Goal: Transaction & Acquisition: Obtain resource

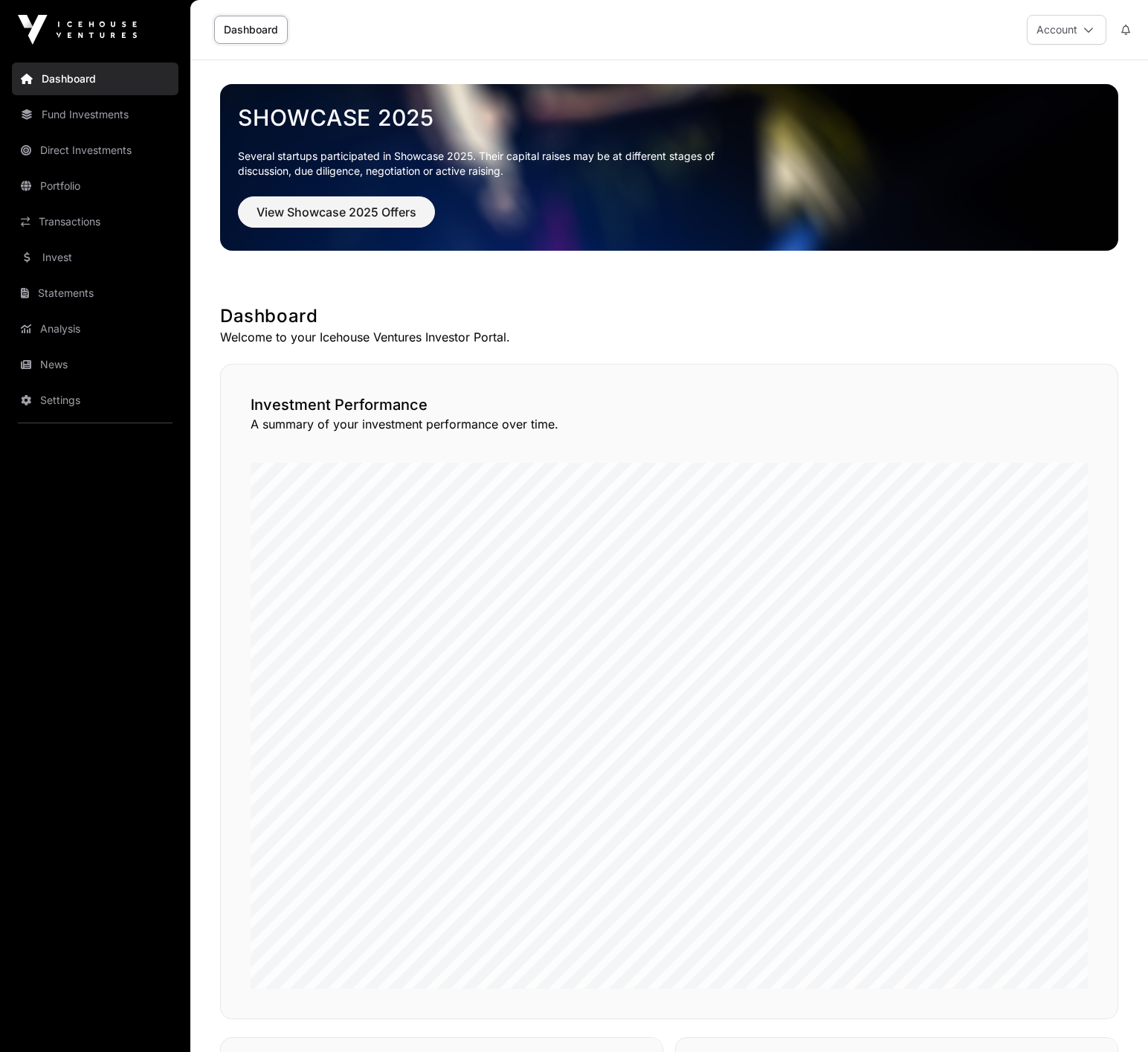
click at [70, 297] on link "Statements" at bounding box center [95, 293] width 167 height 33
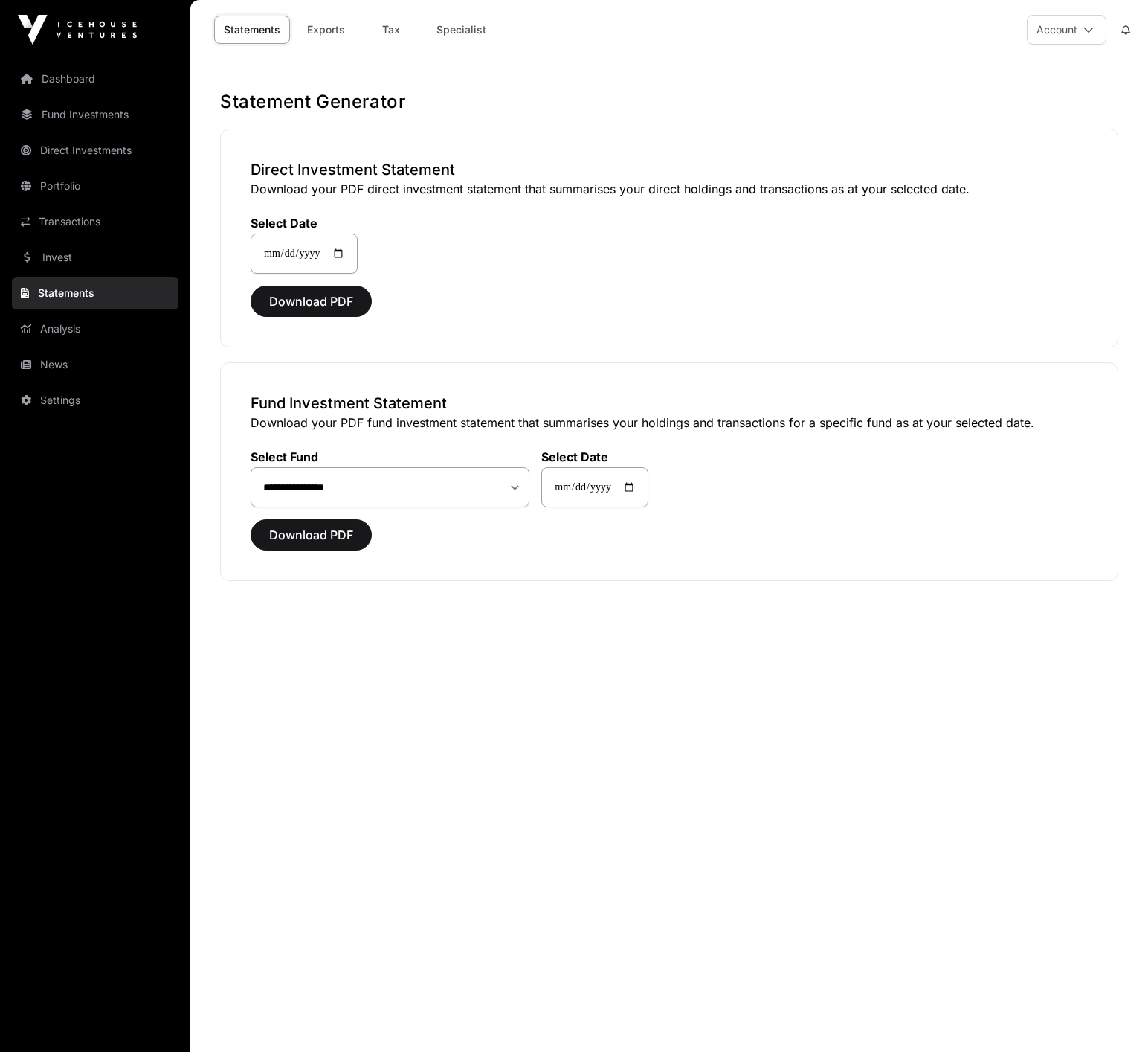
click at [388, 24] on link "Tax" at bounding box center [391, 29] width 60 height 28
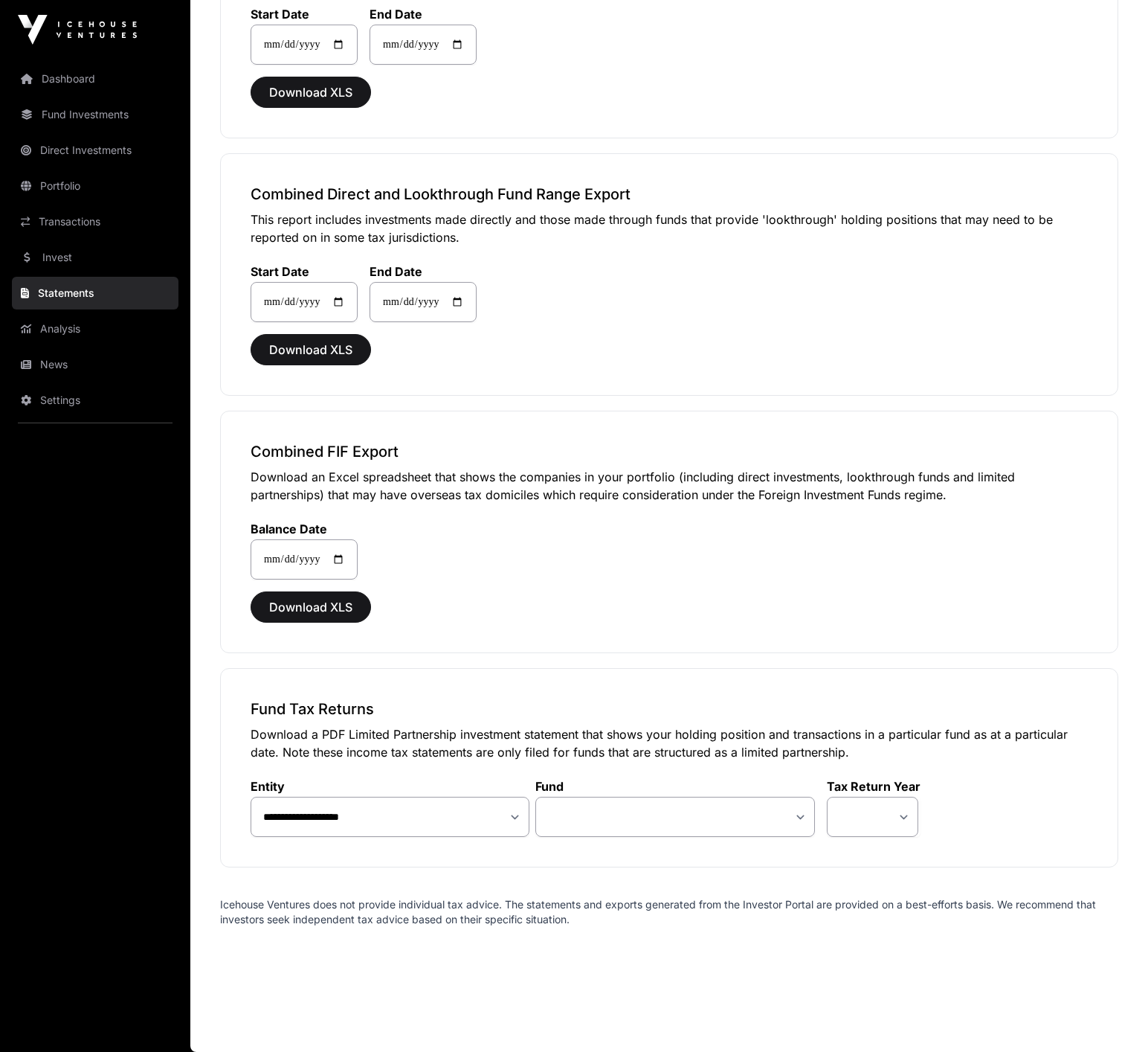
scroll to position [1005, 0]
select select "**"
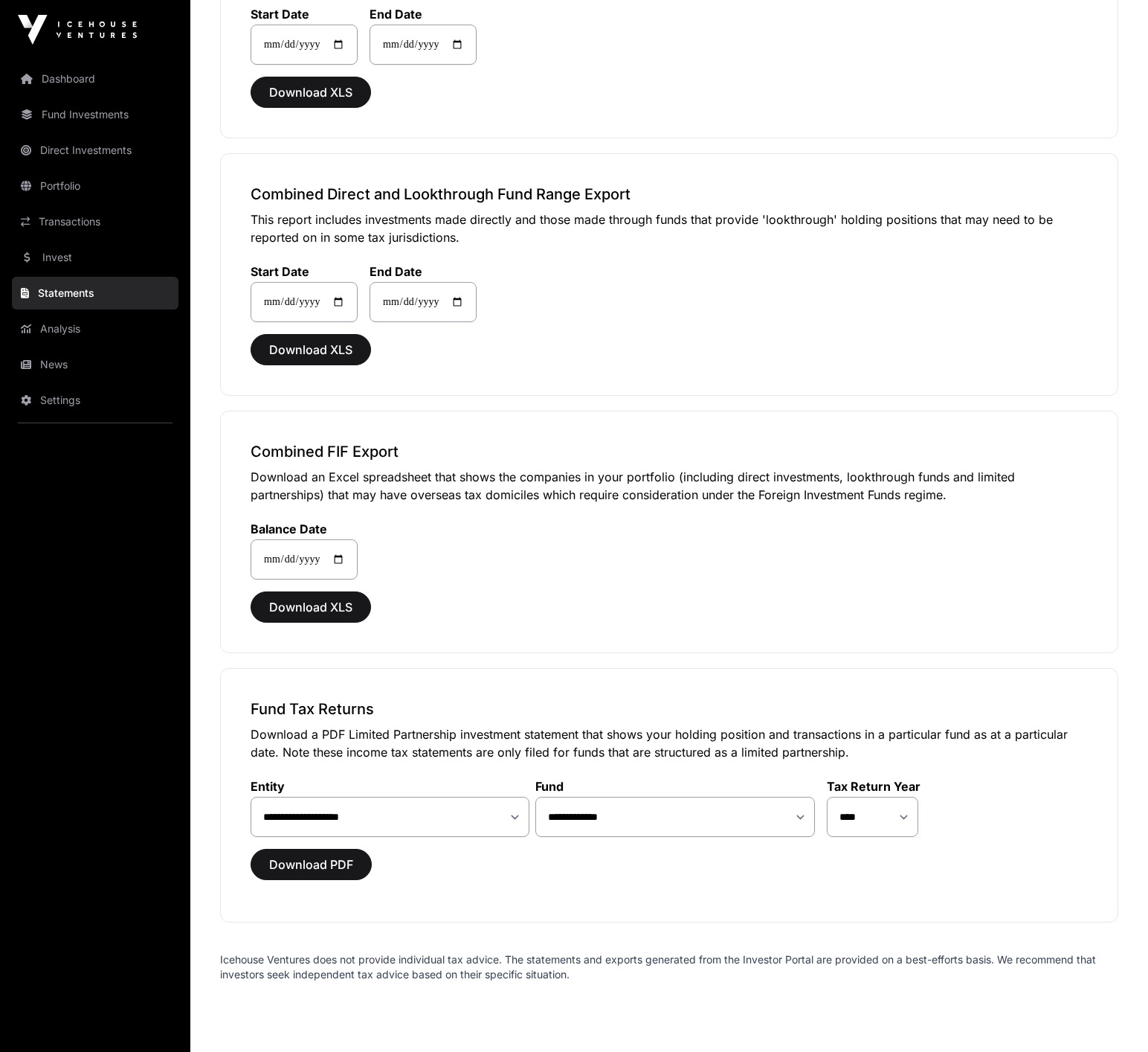
click at [314, 868] on span "Download PDF" at bounding box center [311, 865] width 84 height 18
click at [323, 867] on span "Download PDF" at bounding box center [311, 865] width 84 height 18
select select "*"
click at [331, 865] on span "Download PDF" at bounding box center [311, 865] width 84 height 18
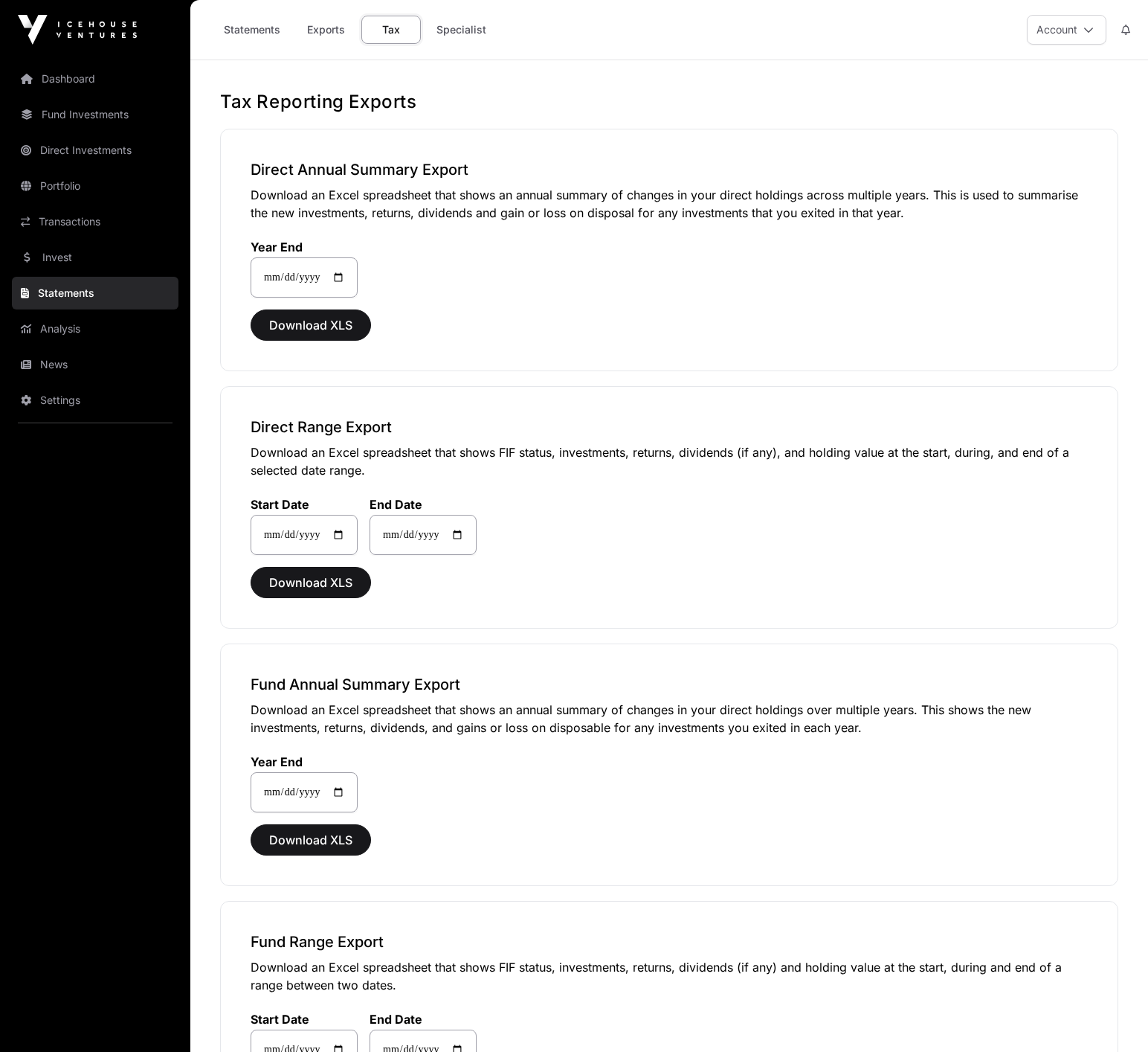
scroll to position [0, 0]
click at [1086, 23] on button "Account" at bounding box center [1067, 29] width 80 height 30
click at [1087, 22] on button "Account" at bounding box center [1067, 29] width 80 height 30
click at [85, 79] on link "Dashboard" at bounding box center [95, 79] width 167 height 33
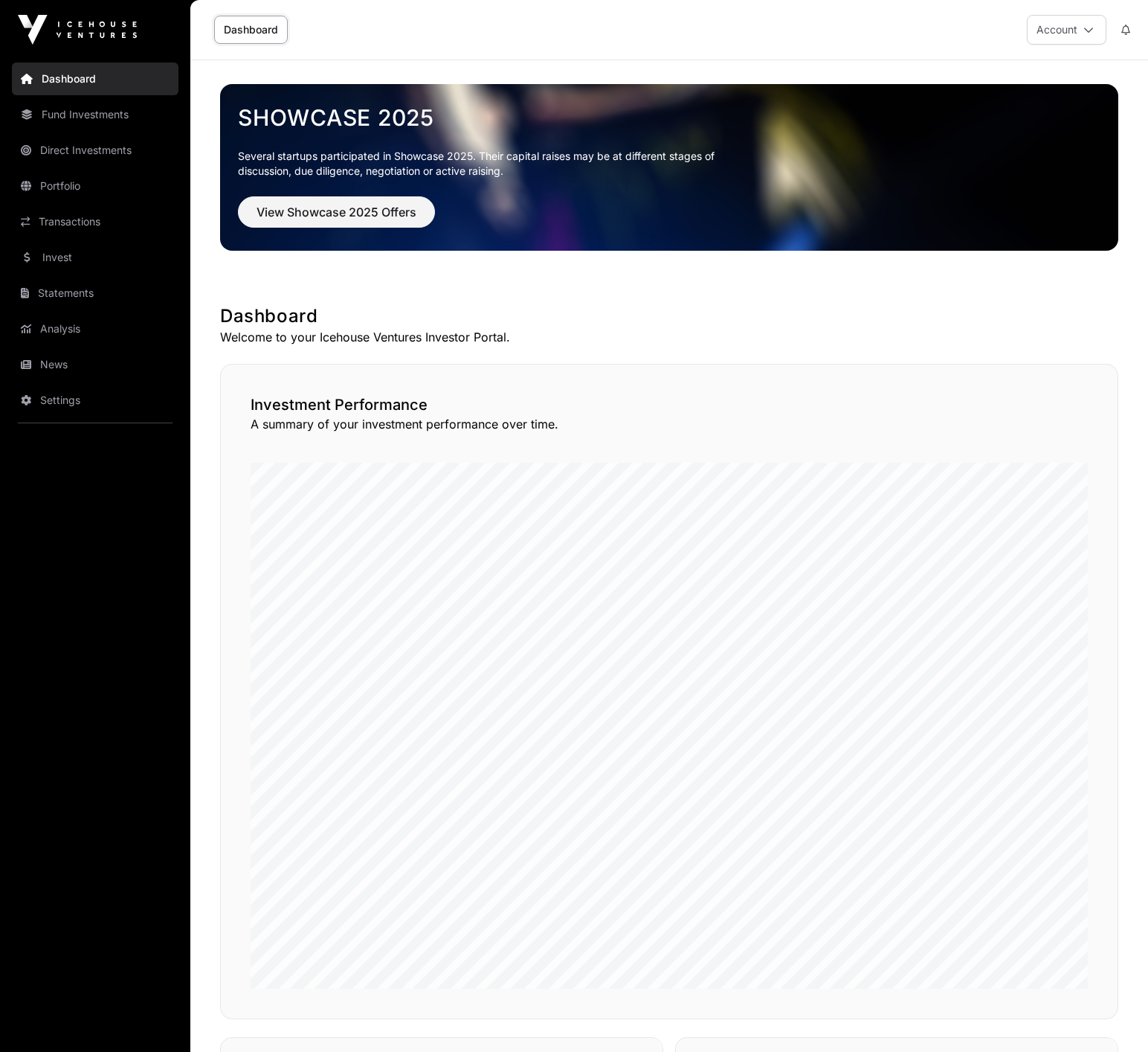
click at [254, 29] on link "Dashboard" at bounding box center [251, 29] width 73 height 28
click at [91, 150] on link "Direct Investments" at bounding box center [95, 150] width 167 height 33
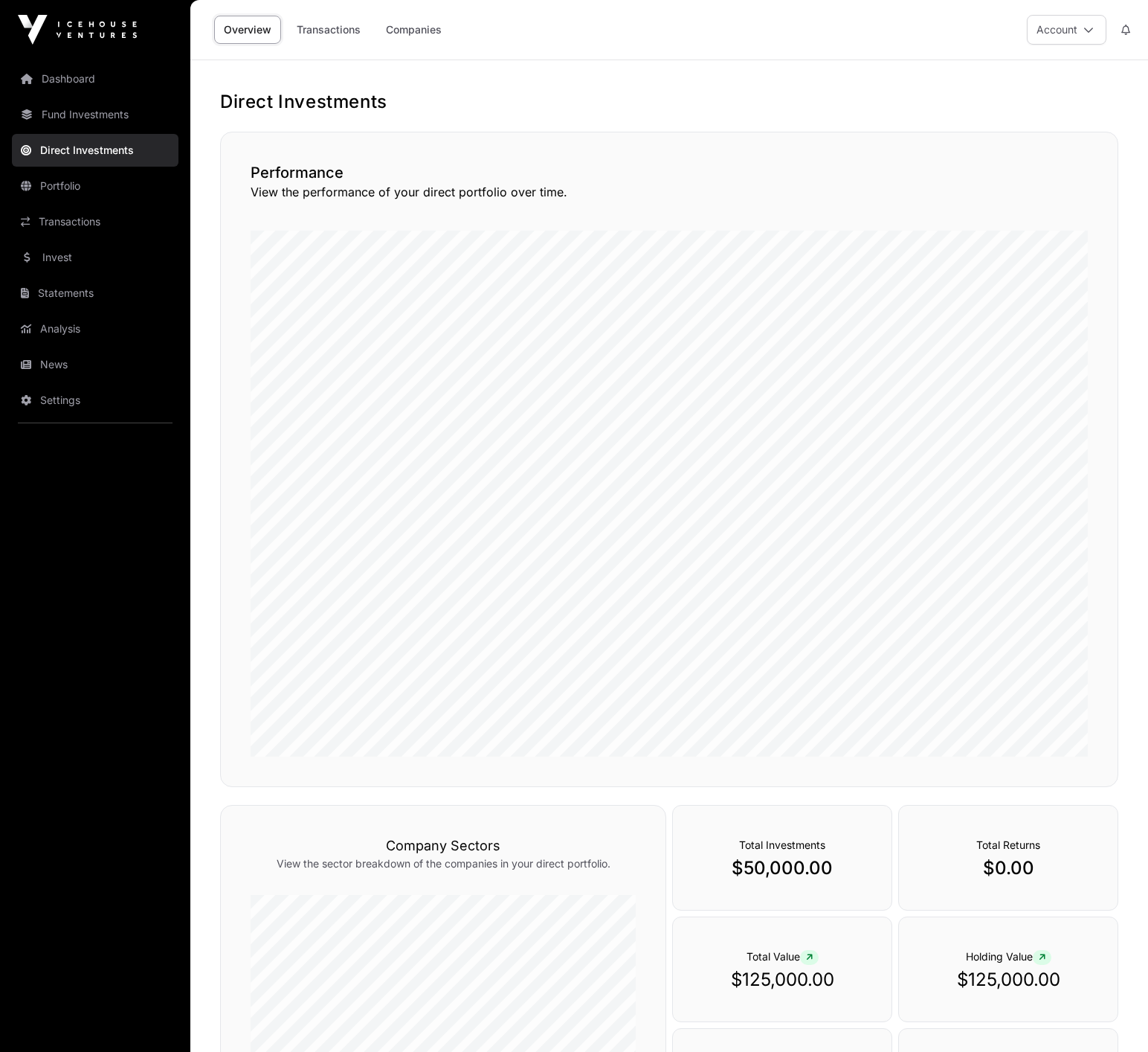
click at [77, 182] on link "Portfolio" at bounding box center [95, 186] width 167 height 33
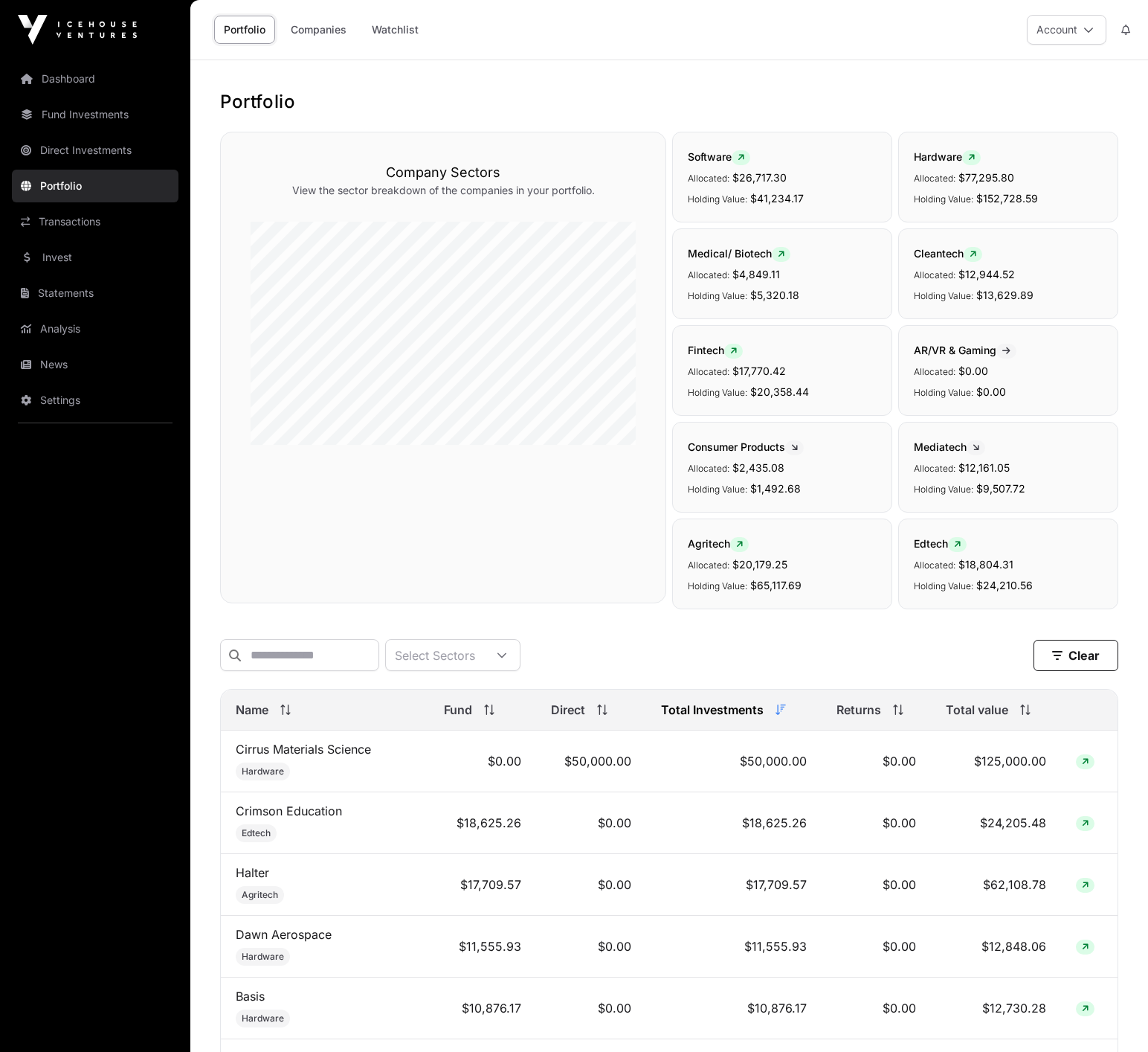
click at [76, 219] on link "Transactions" at bounding box center [95, 222] width 167 height 33
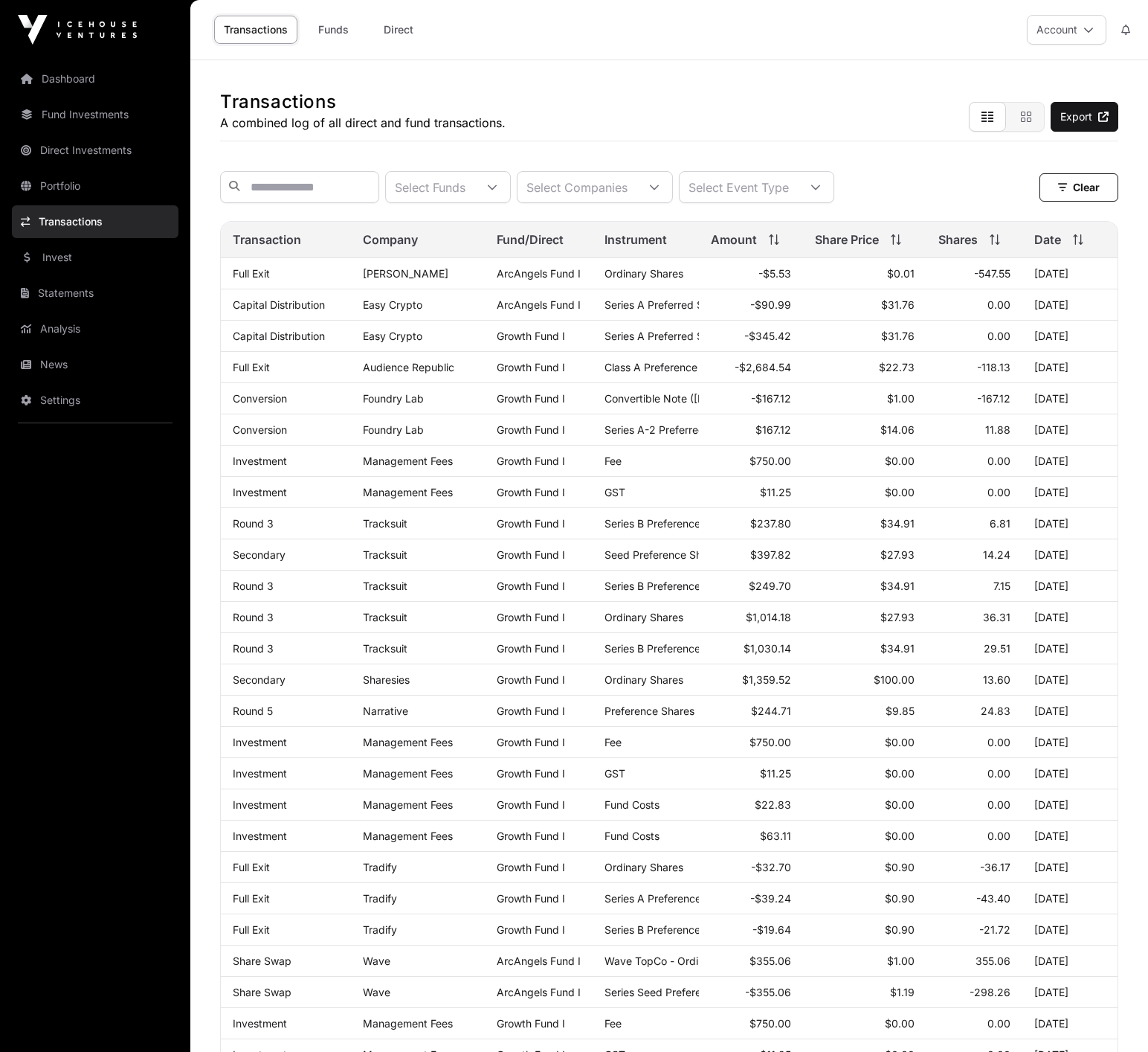
click at [64, 252] on link "Invest" at bounding box center [95, 257] width 167 height 33
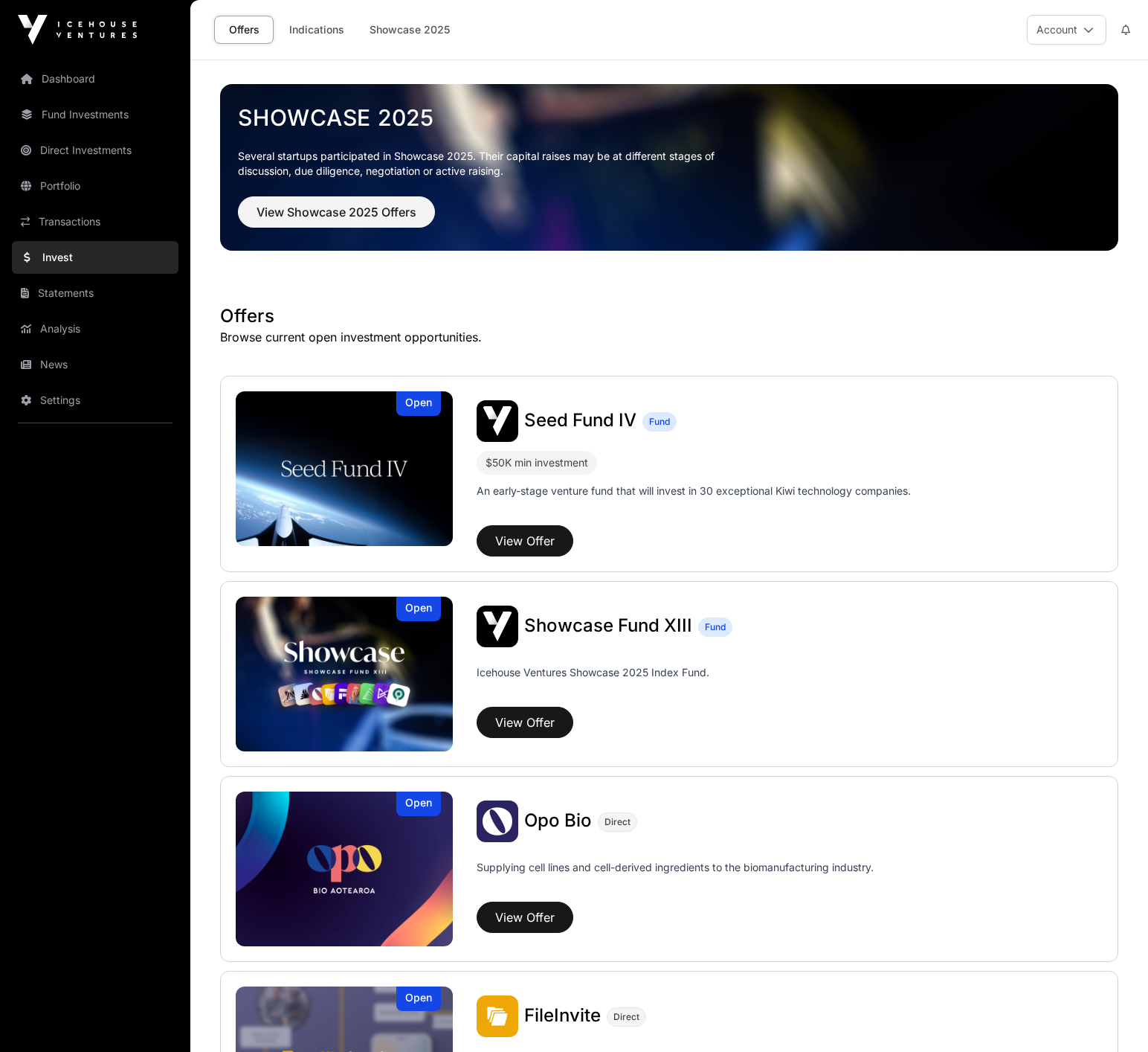
click at [55, 285] on link "Statements" at bounding box center [95, 293] width 167 height 33
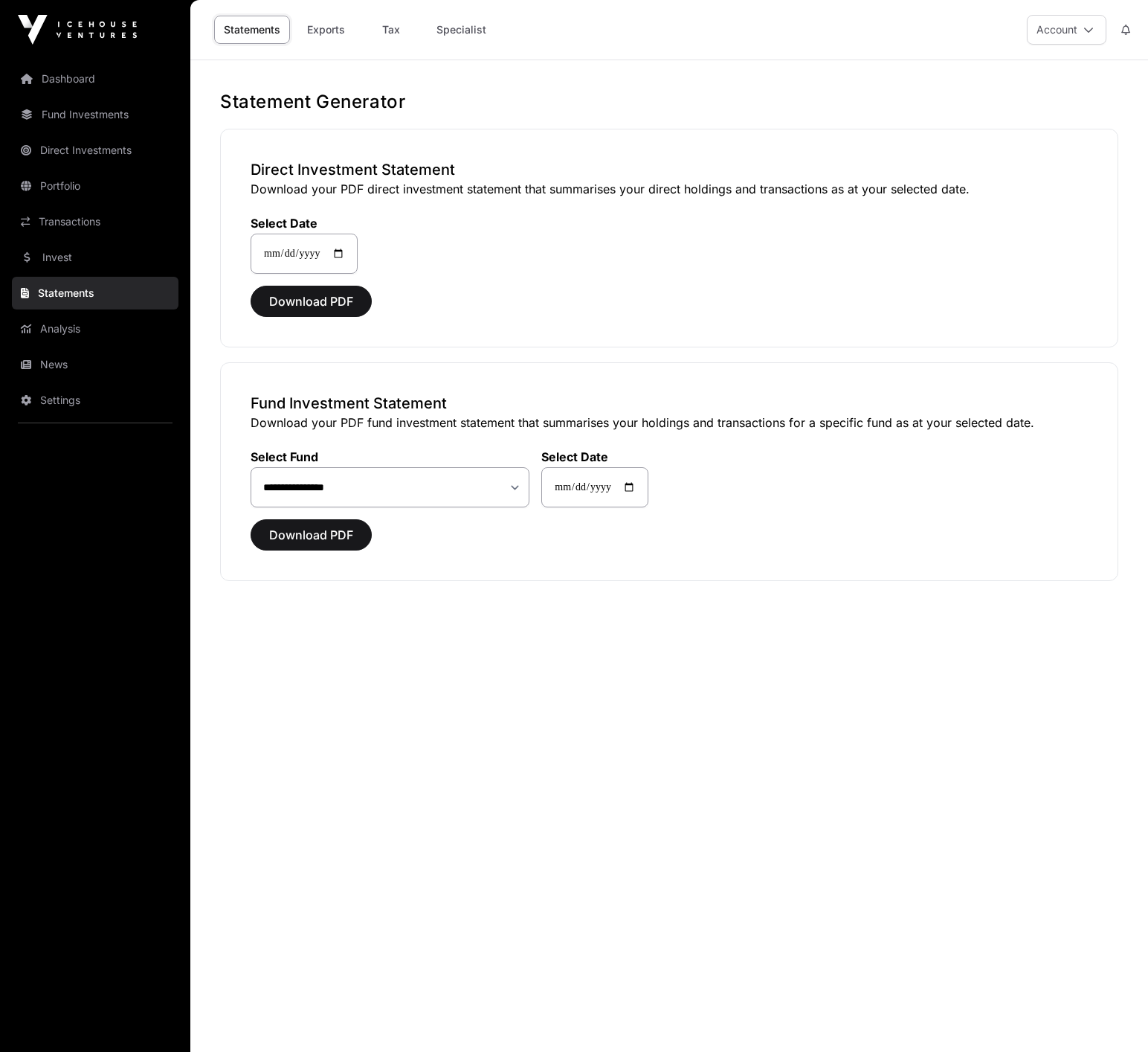
click at [397, 27] on link "Tax" at bounding box center [391, 29] width 60 height 28
select select
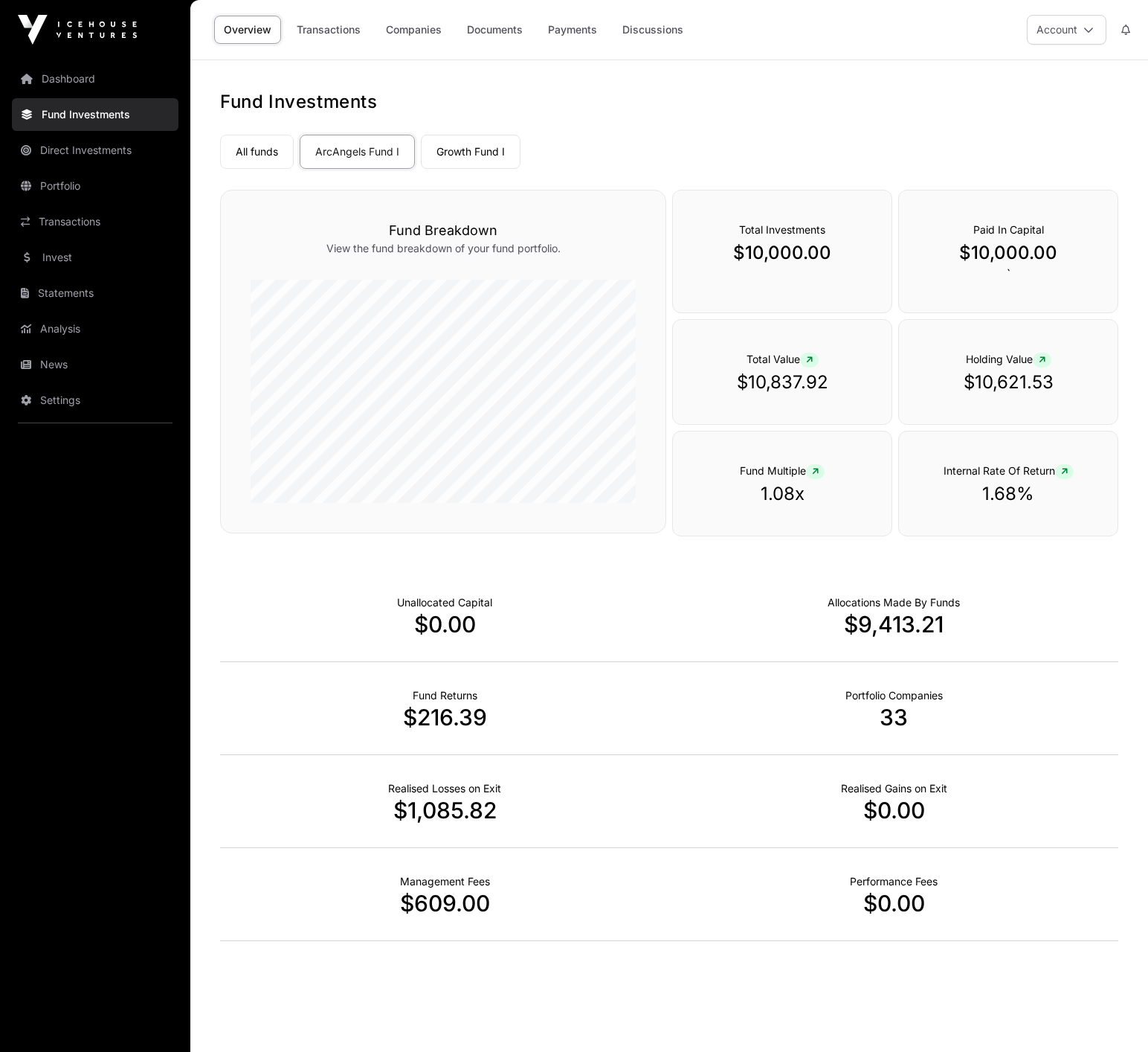
click at [373, 159] on link "ArcAngels Fund I" at bounding box center [357, 152] width 115 height 34
click at [356, 156] on link "ArcAngels Fund I" at bounding box center [357, 152] width 115 height 34
click at [486, 26] on link "Documents" at bounding box center [494, 29] width 75 height 28
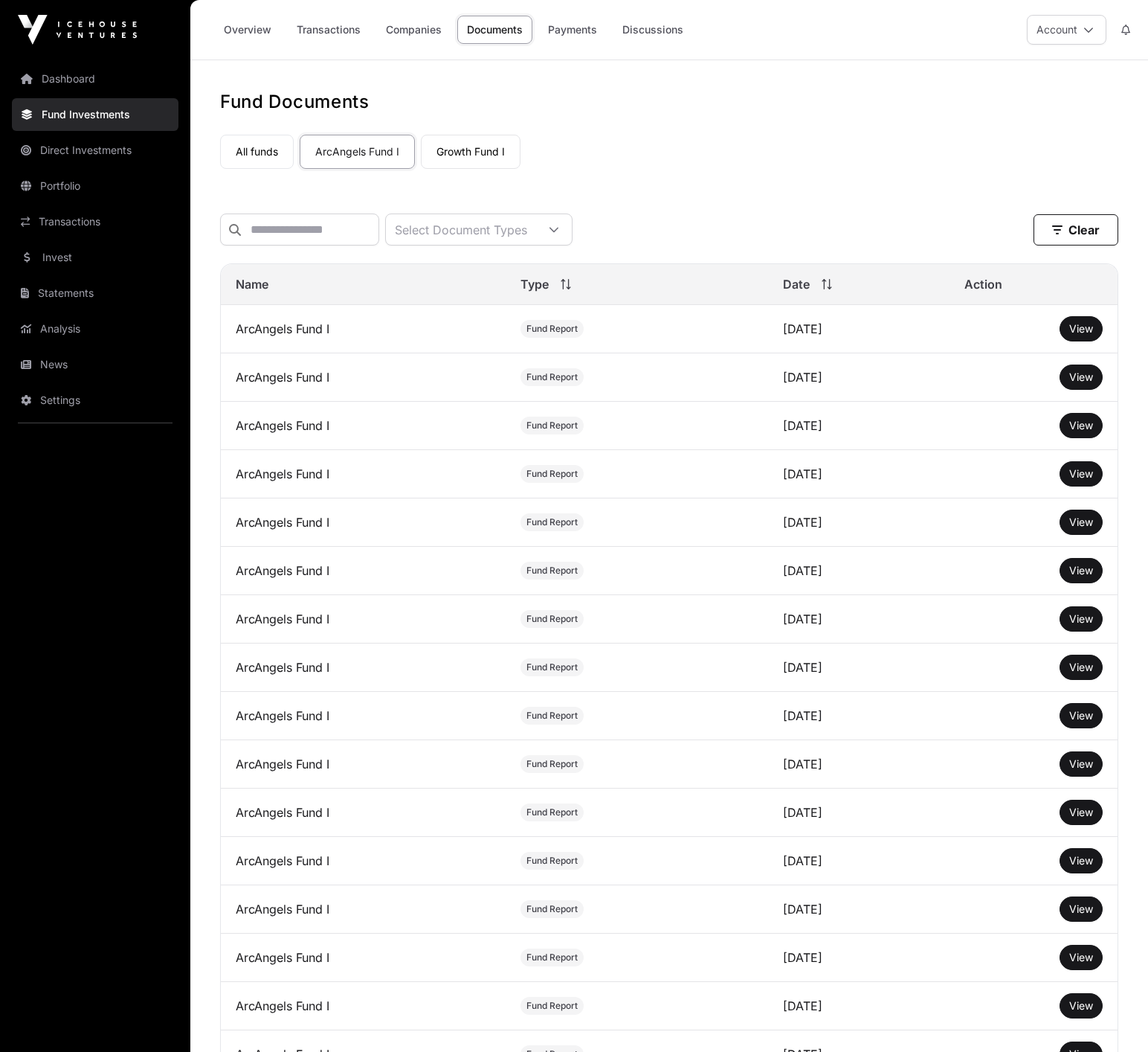
click at [1074, 377] on span "View" at bounding box center [1081, 377] width 24 height 13
click at [559, 228] on icon at bounding box center [554, 230] width 9 height 5
click at [560, 228] on icon at bounding box center [554, 230] width 11 height 11
click at [576, 34] on link "Payments" at bounding box center [573, 29] width 69 height 28
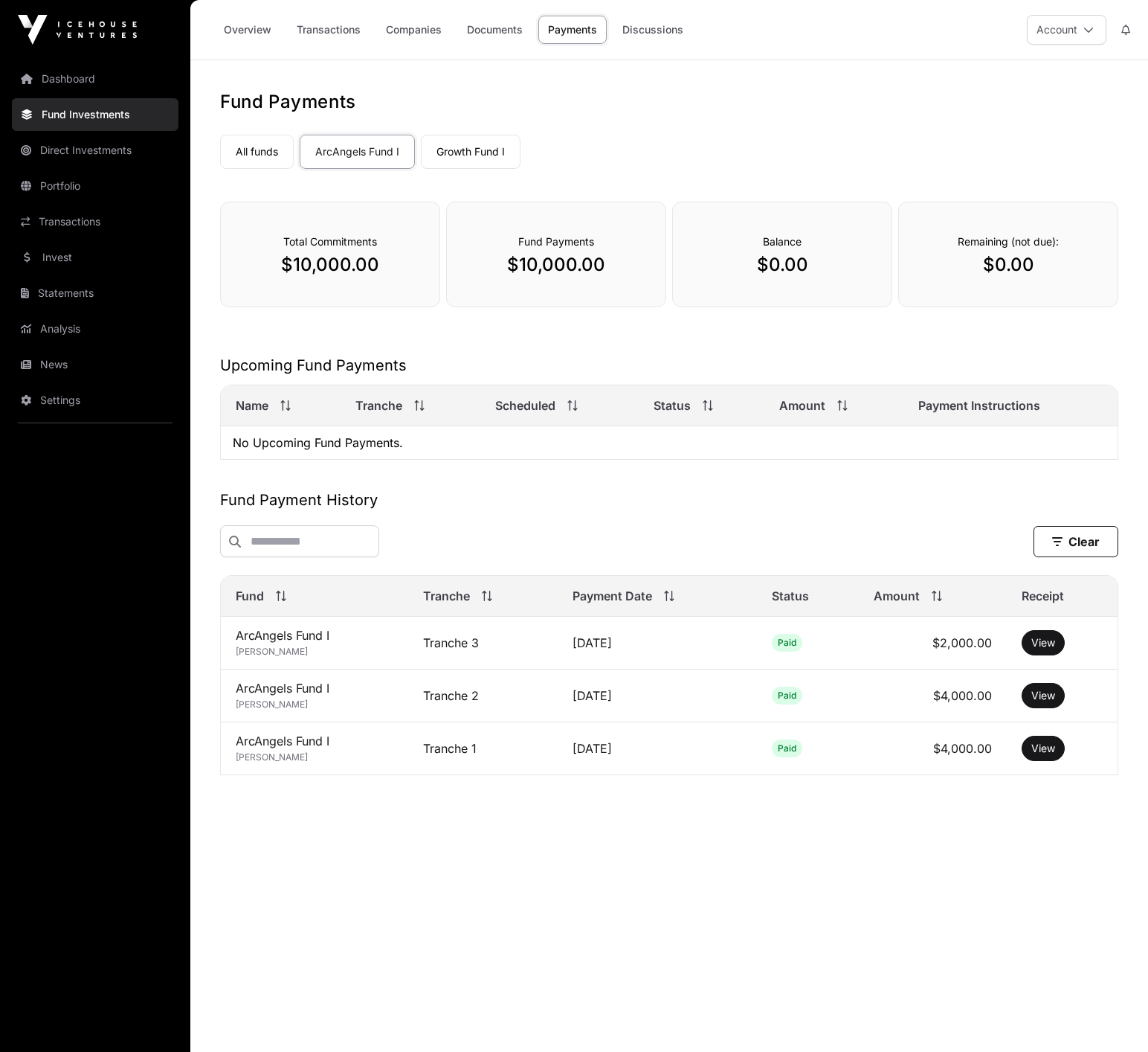
click at [652, 29] on link "Discussions" at bounding box center [653, 29] width 81 height 28
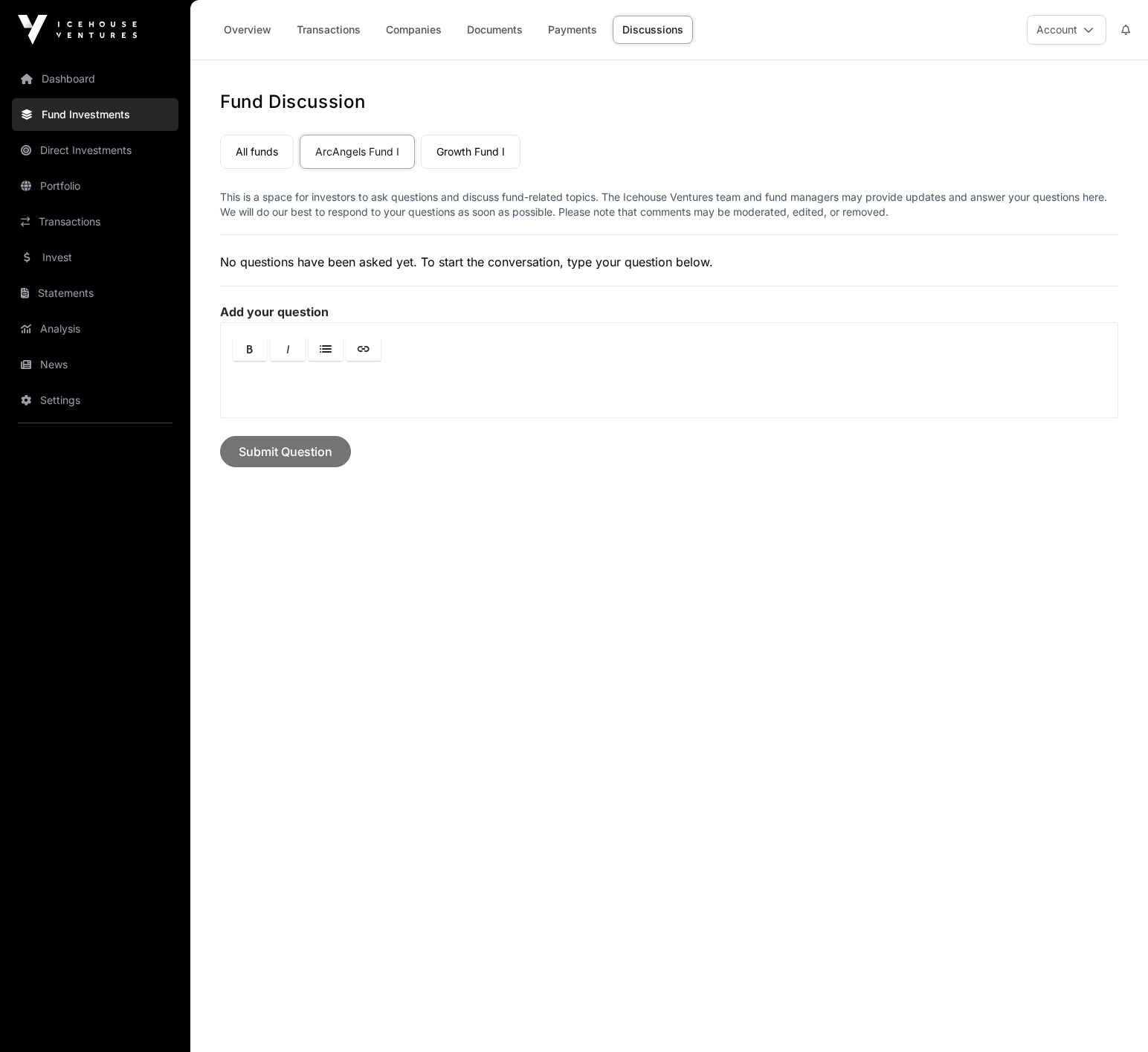
click at [325, 30] on link "Transactions" at bounding box center [329, 29] width 83 height 28
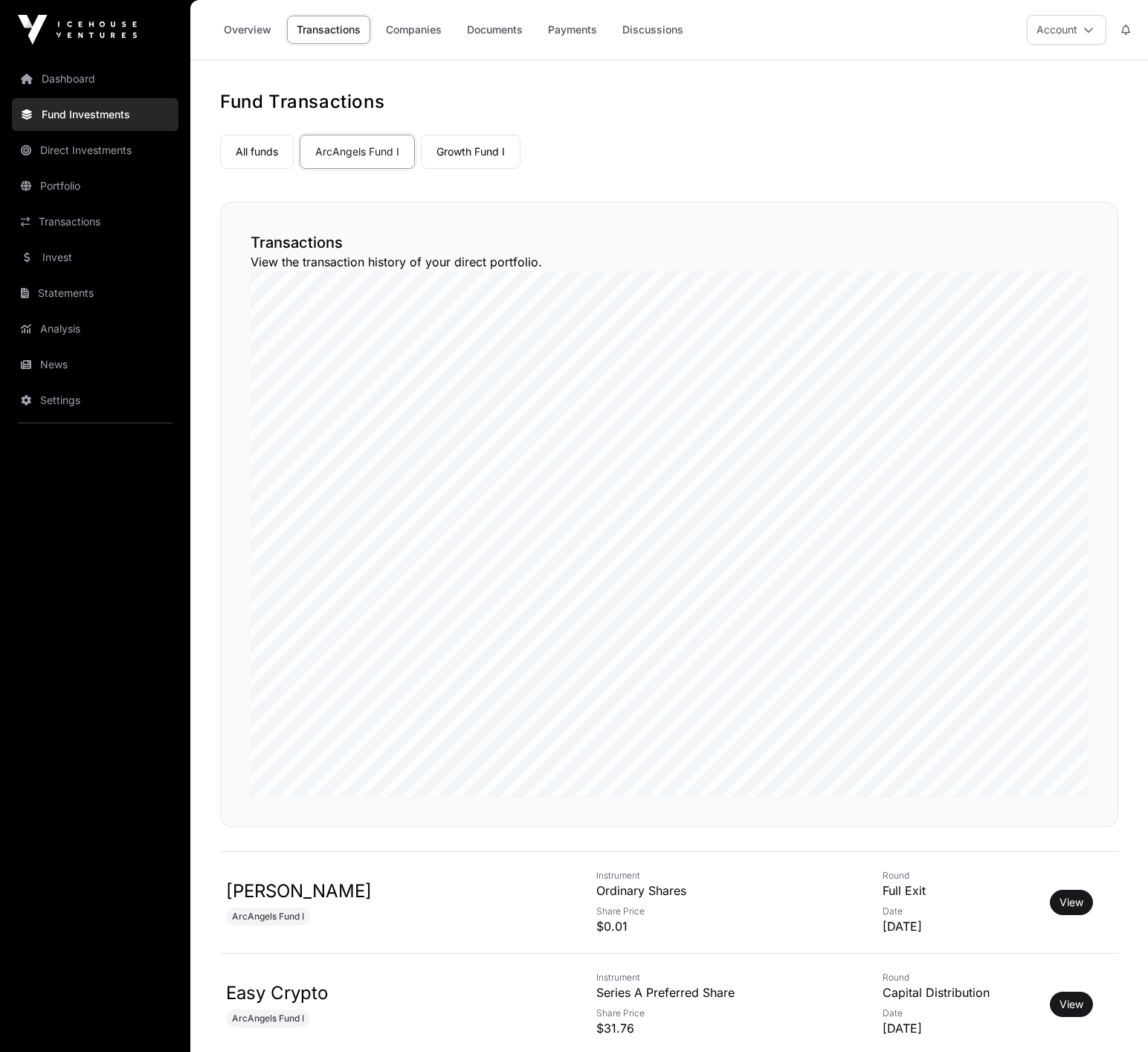
click at [251, 31] on link "Overview" at bounding box center [248, 29] width 67 height 28
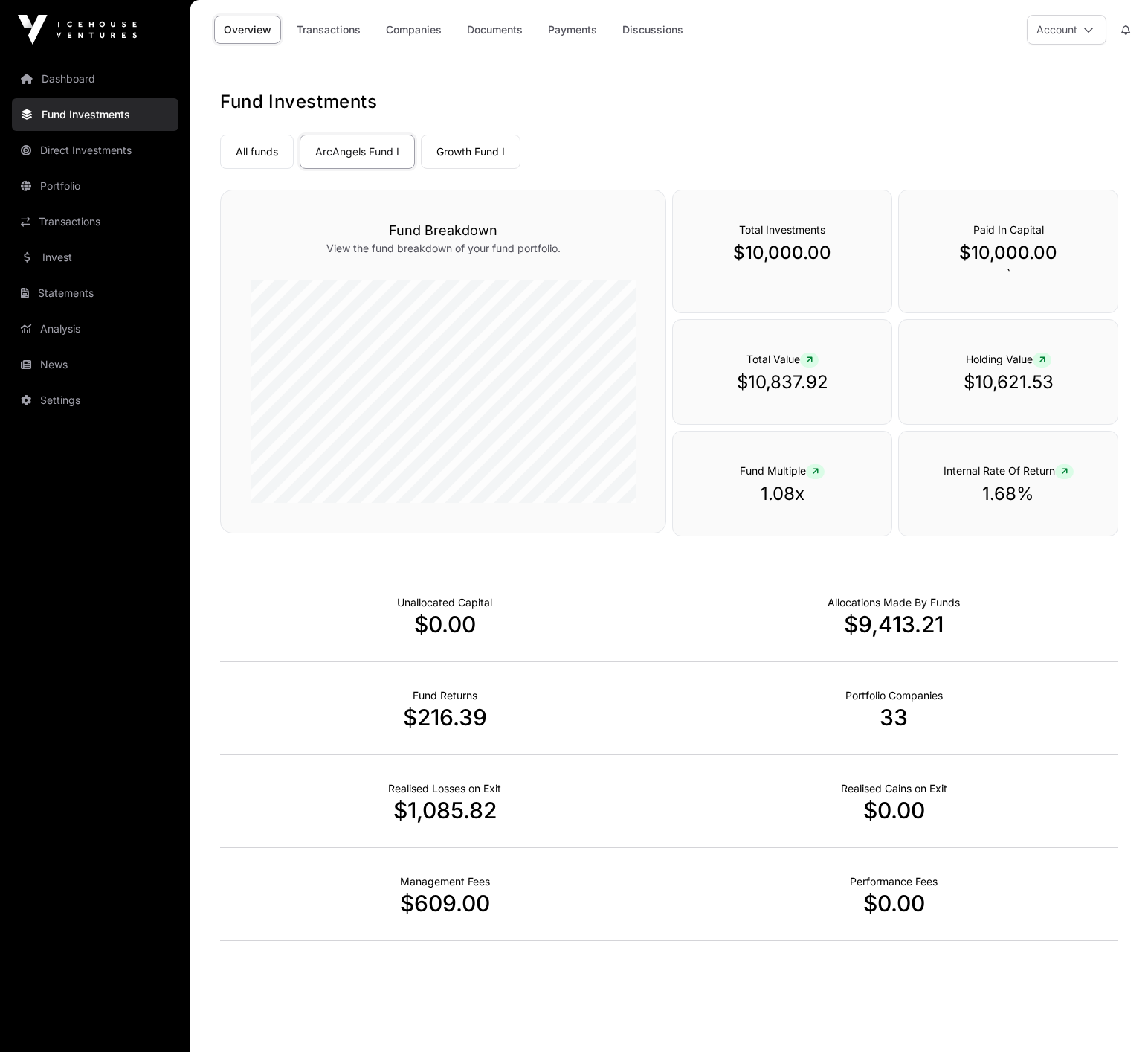
click at [493, 146] on link "Growth Fund I" at bounding box center [471, 152] width 100 height 34
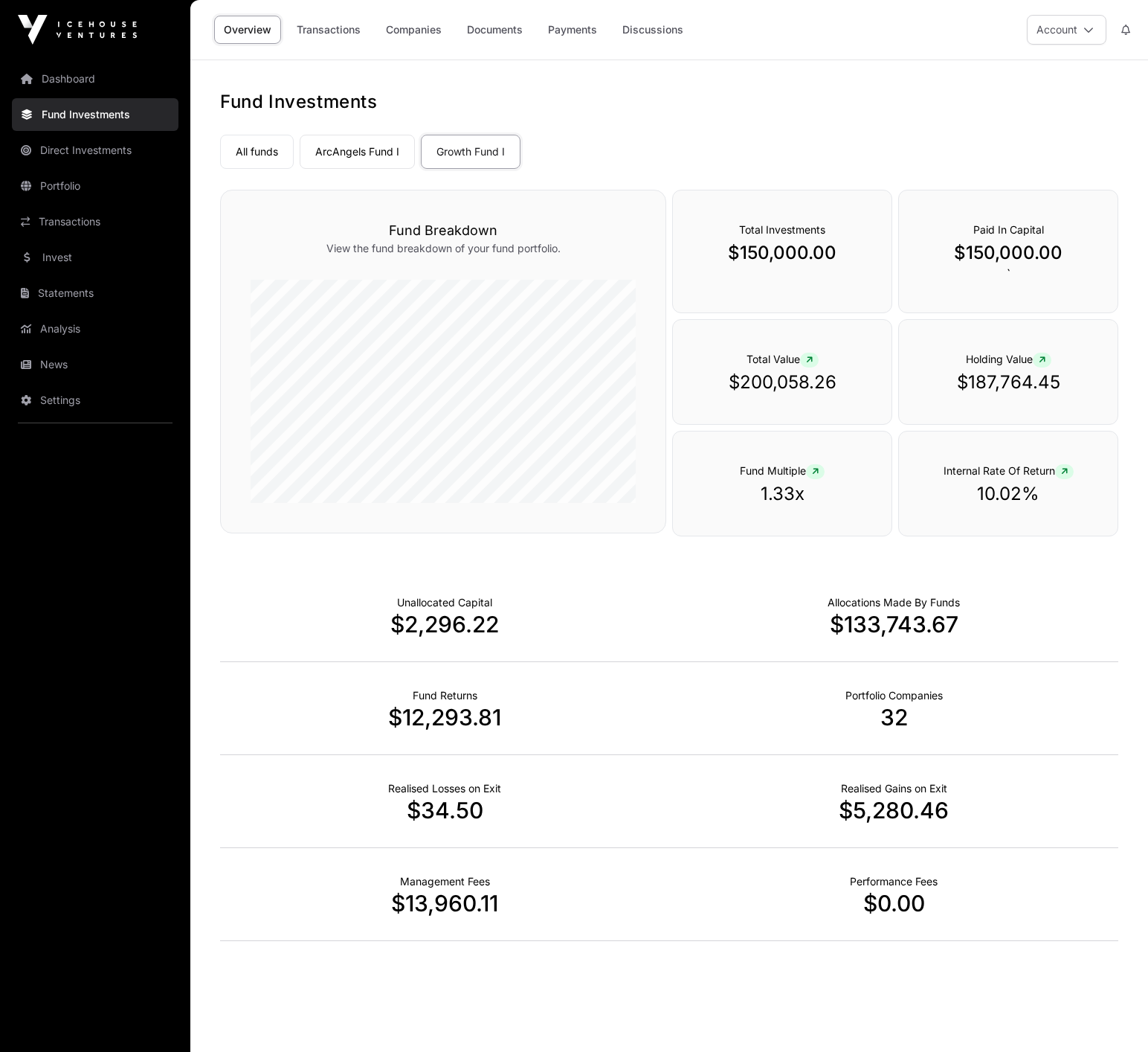
click at [341, 160] on link "ArcAngels Fund I" at bounding box center [357, 152] width 115 height 34
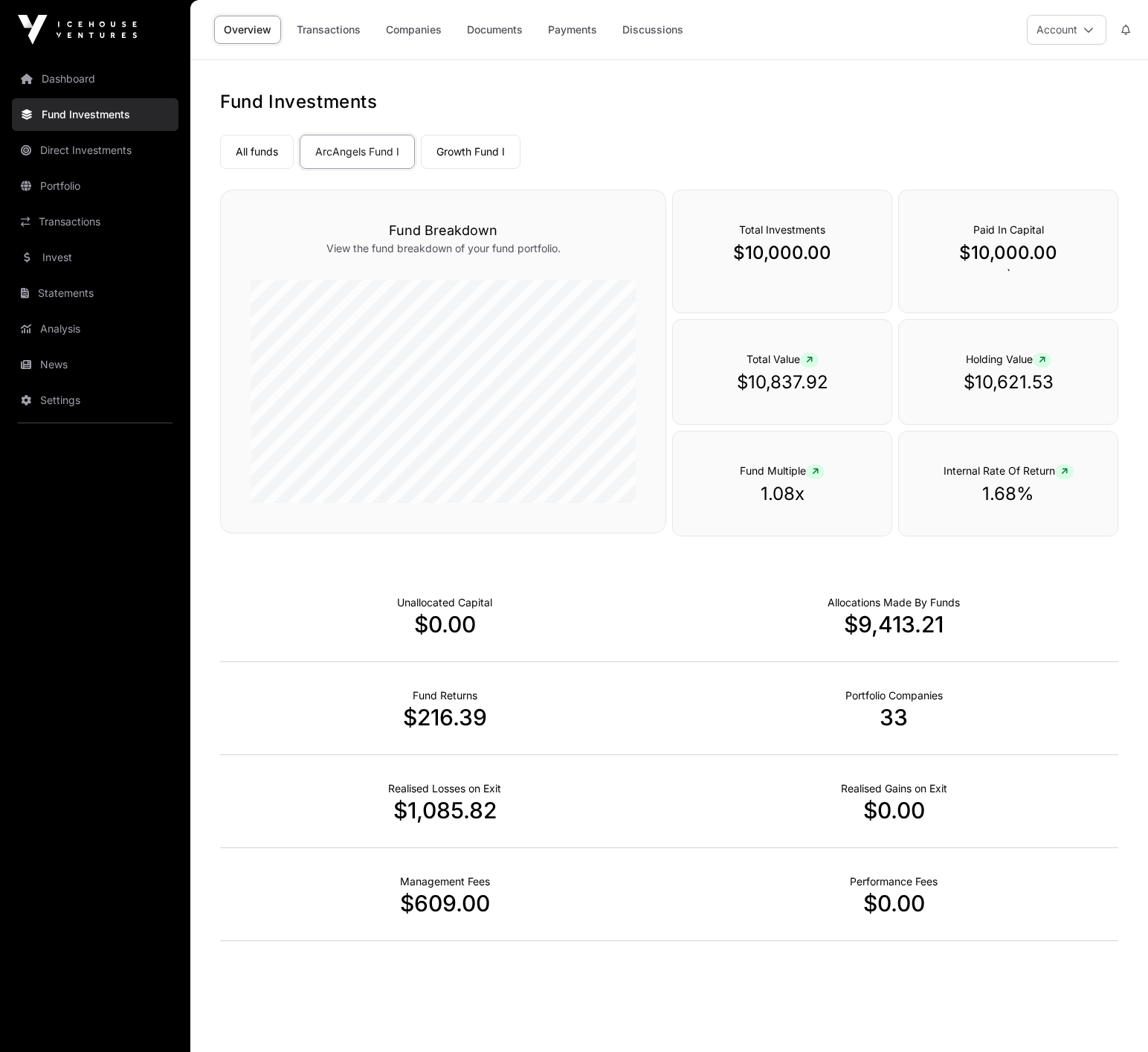
click at [342, 27] on link "Transactions" at bounding box center [329, 29] width 83 height 28
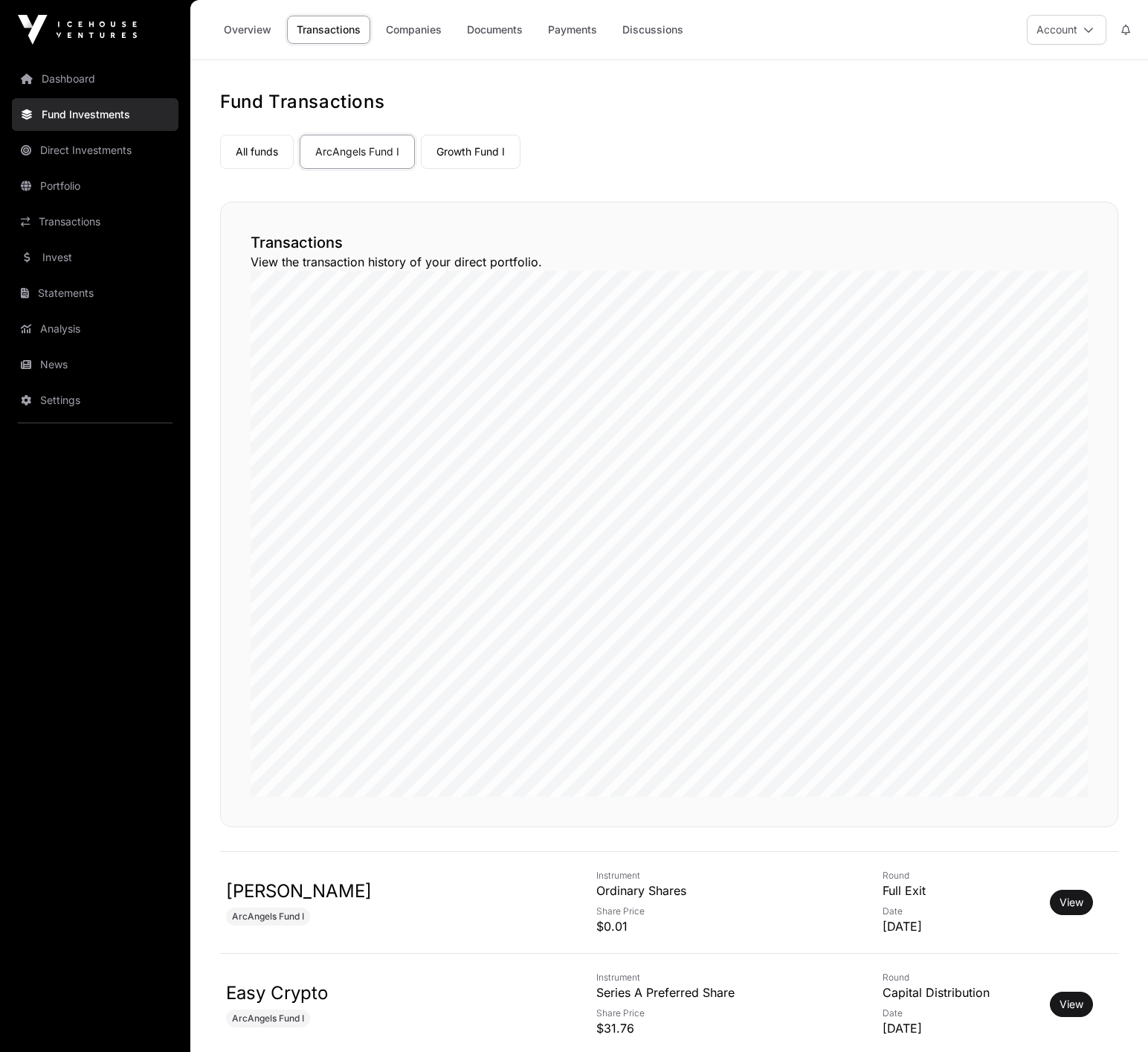
click at [567, 33] on link "Payments" at bounding box center [573, 29] width 69 height 28
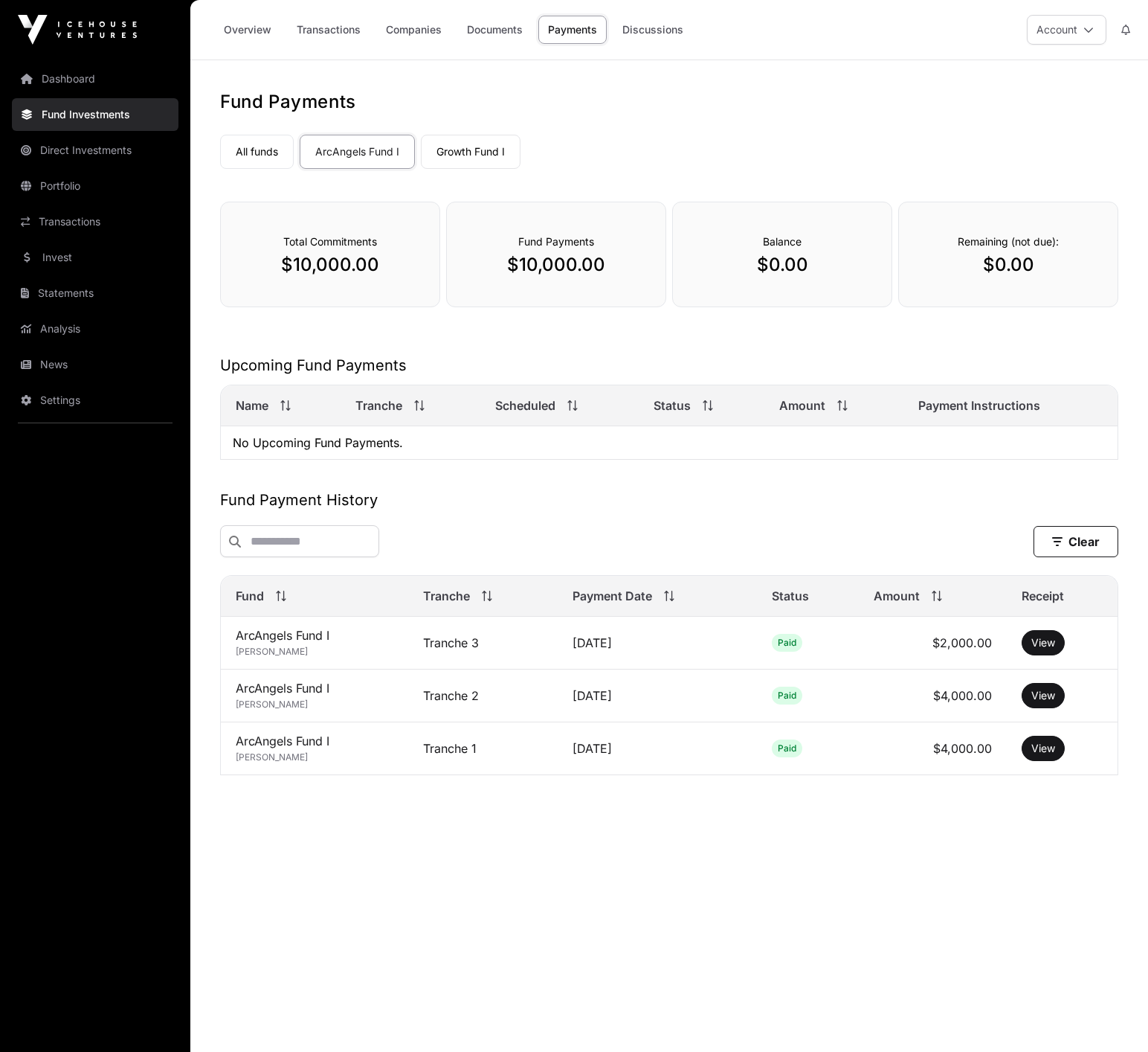
click at [256, 24] on link "Overview" at bounding box center [248, 29] width 67 height 28
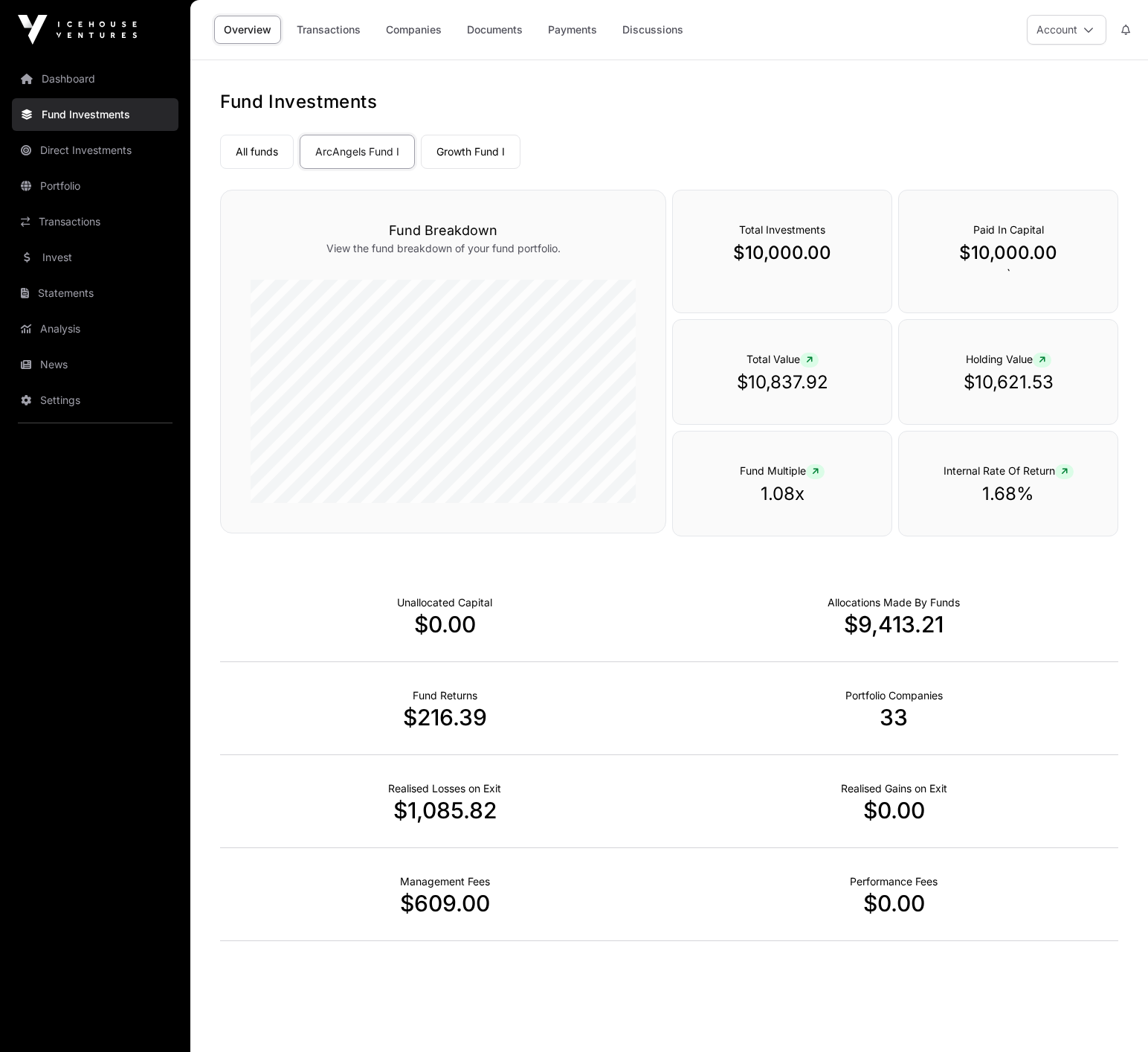
click at [497, 24] on link "Documents" at bounding box center [494, 29] width 75 height 28
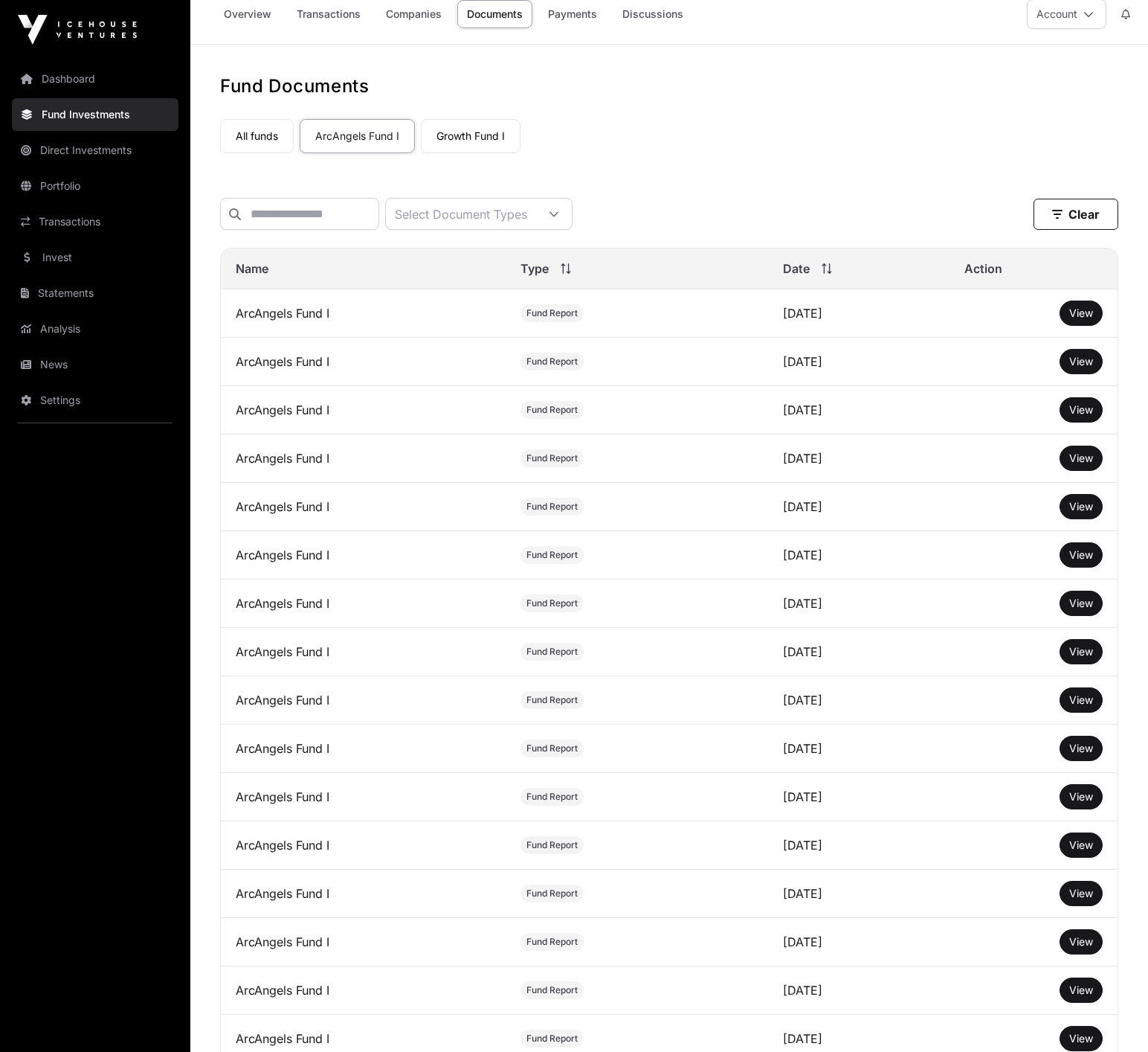
scroll to position [15, 0]
click at [560, 215] on icon at bounding box center [554, 215] width 11 height 11
click at [1077, 319] on span "View" at bounding box center [1081, 312] width 24 height 13
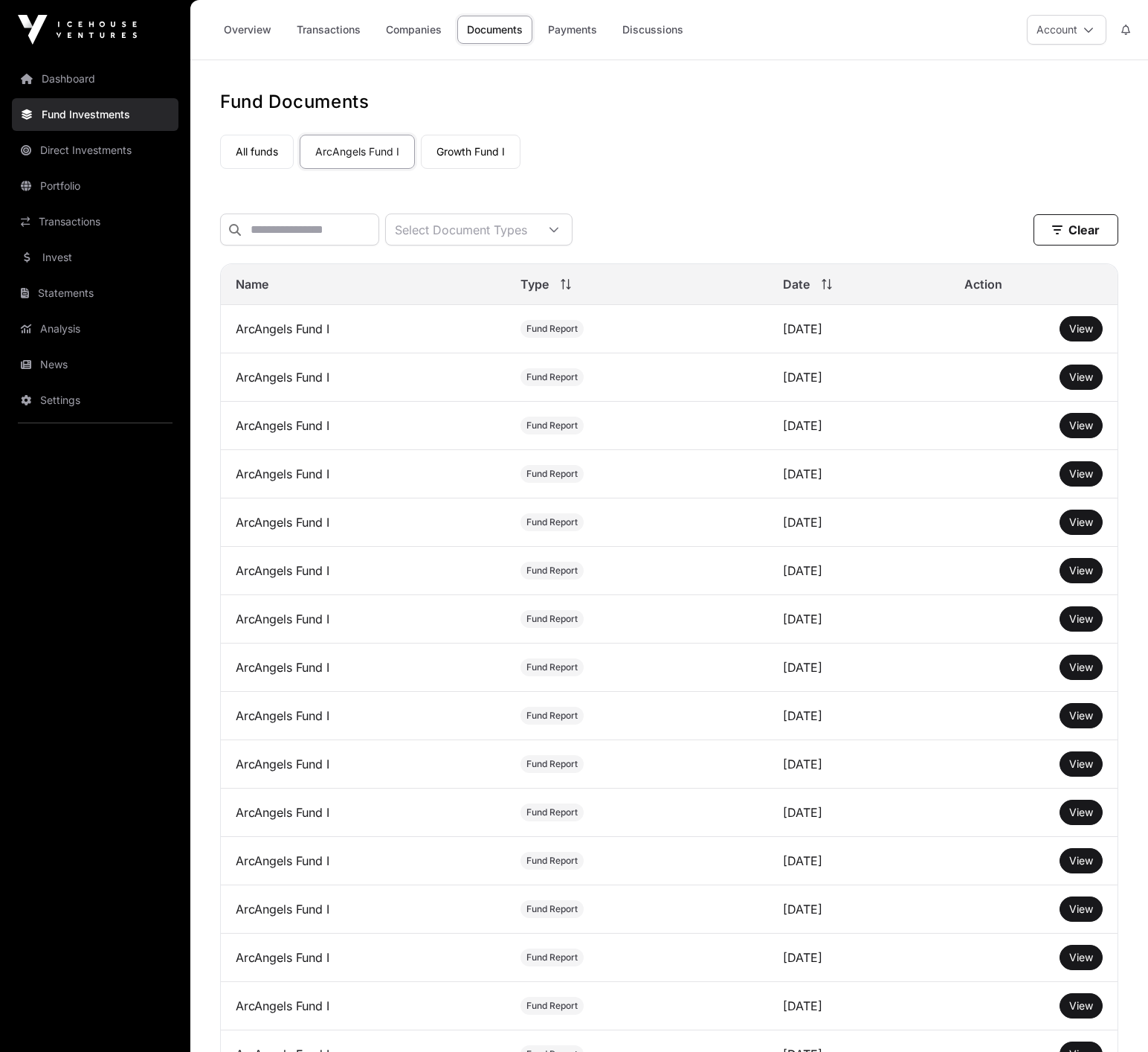
scroll to position [0, 0]
click at [74, 293] on link "Statements" at bounding box center [95, 293] width 167 height 33
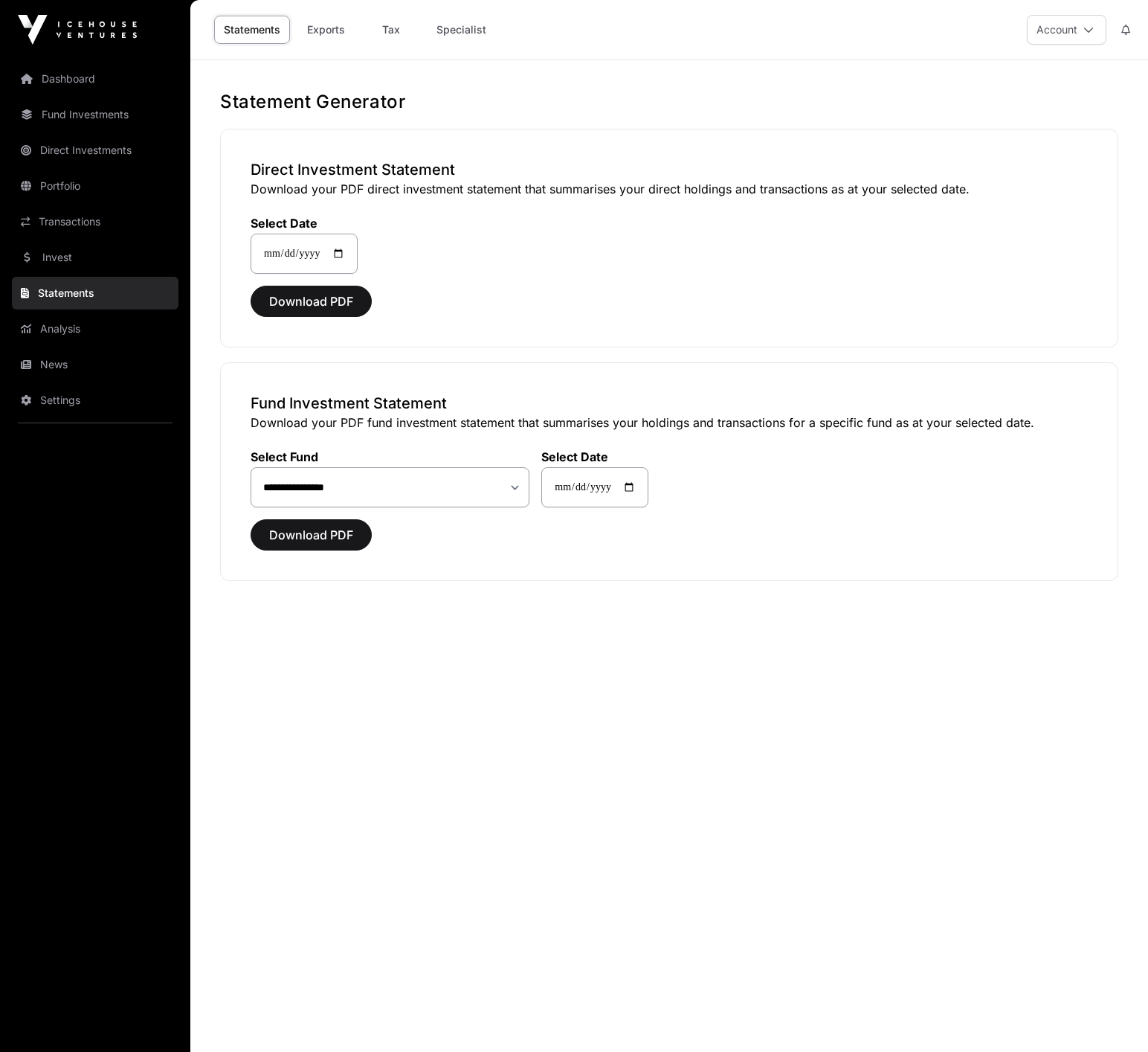
click at [297, 540] on span "Download PDF" at bounding box center [311, 535] width 84 height 18
click at [310, 533] on span "Download PDF" at bounding box center [311, 535] width 84 height 18
click at [567, 490] on input "**********" at bounding box center [595, 487] width 107 height 40
type input "**********"
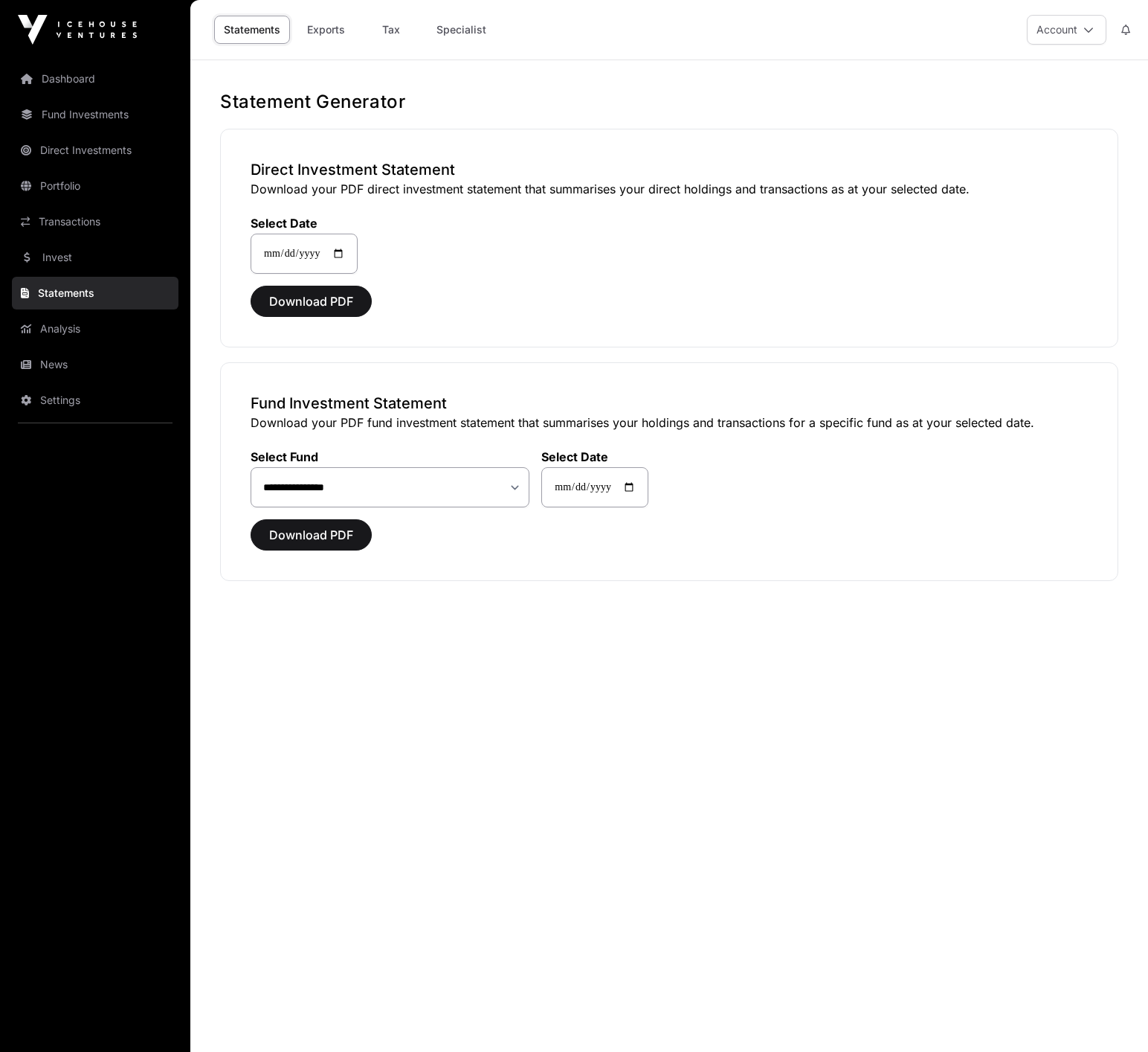
click at [723, 550] on div "**********" at bounding box center [669, 472] width 898 height 219
click at [320, 532] on span "Download PDF" at bounding box center [311, 535] width 84 height 18
select select "**"
click at [303, 540] on span "Download PDF" at bounding box center [311, 535] width 84 height 18
